Goal: Task Accomplishment & Management: Use online tool/utility

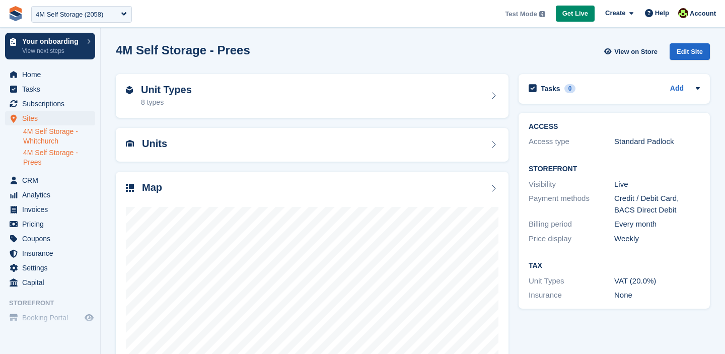
click at [47, 135] on link "4M Self Storage - Whitchurch" at bounding box center [59, 136] width 72 height 19
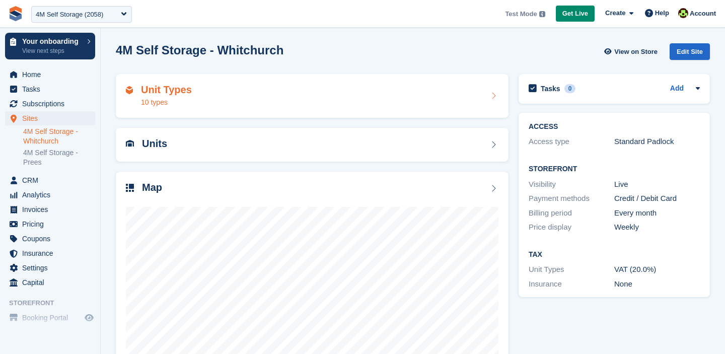
click at [174, 103] on div "10 types" at bounding box center [166, 102] width 51 height 11
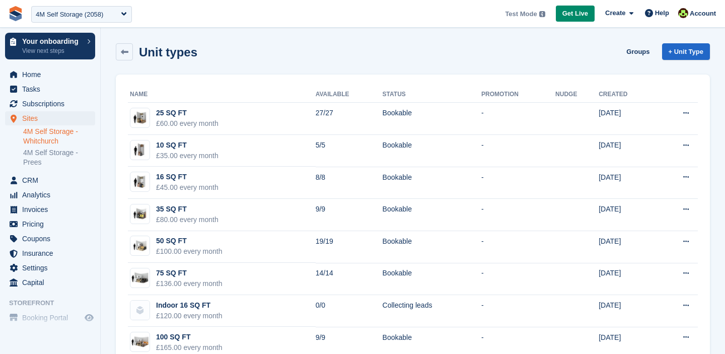
click at [62, 131] on link "4M Self Storage - Whitchurch" at bounding box center [59, 136] width 72 height 19
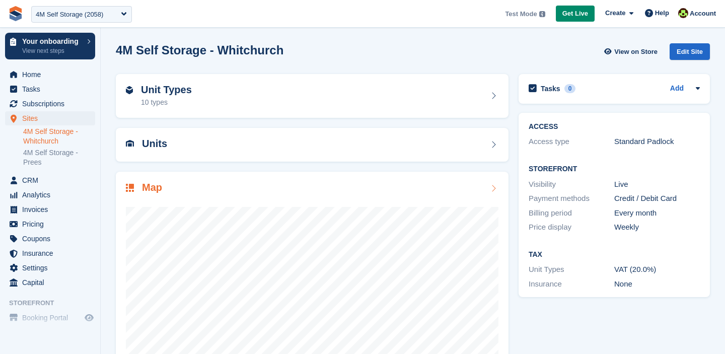
click at [401, 205] on div at bounding box center [312, 295] width 373 height 201
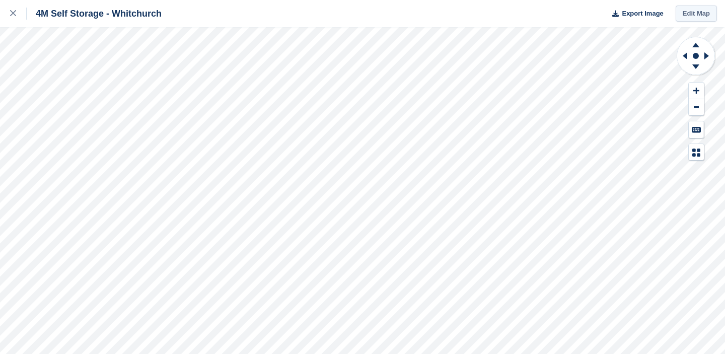
click at [687, 18] on link "Edit Map" at bounding box center [696, 14] width 41 height 17
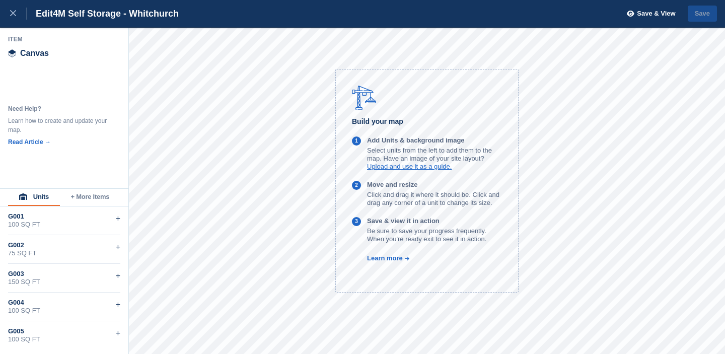
click at [87, 198] on button "+ More Items" at bounding box center [90, 197] width 60 height 17
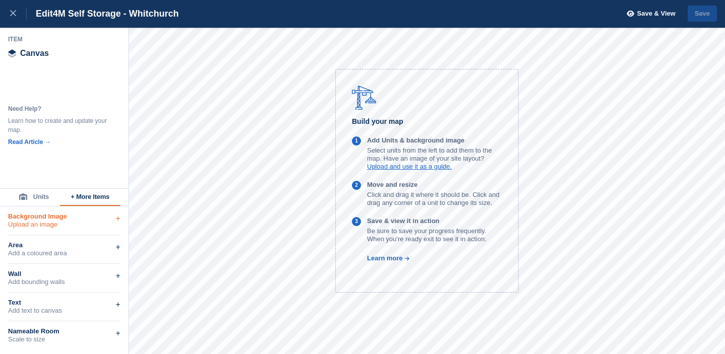
click at [41, 221] on div "Upload an image" at bounding box center [64, 225] width 112 height 8
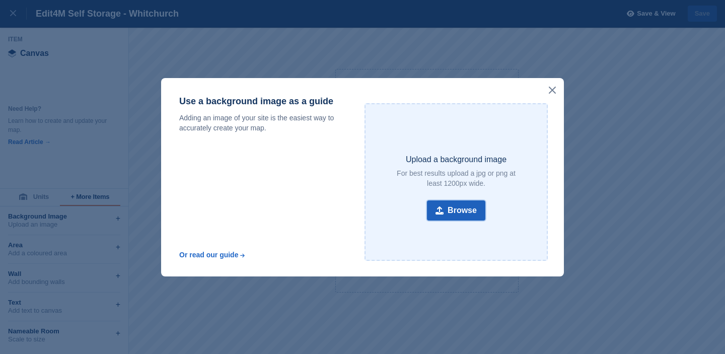
click at [457, 213] on button "Browse" at bounding box center [456, 210] width 58 height 20
